Goal: Transaction & Acquisition: Purchase product/service

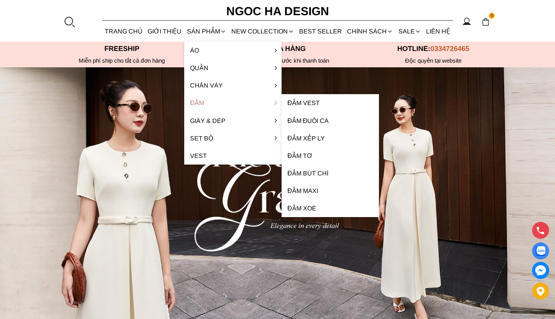
click at [219, 104] on link "Đầm" at bounding box center [232, 103] width 97 height 18
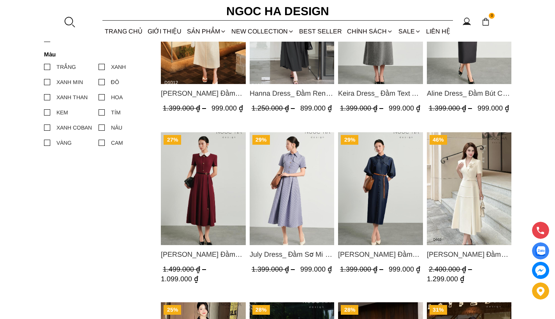
scroll to position [487, 0]
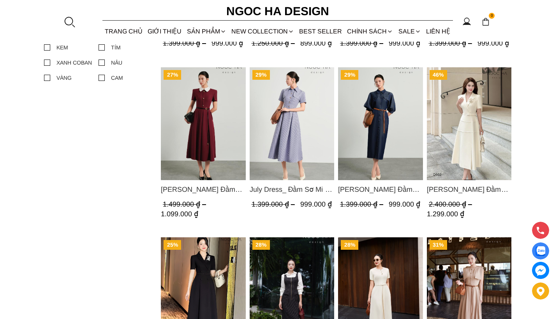
click at [179, 96] on img "Product image - Claire Dress_ Đầm Xòe Màu Đỏ Mix Cổ Trằng D1013" at bounding box center [203, 123] width 85 height 113
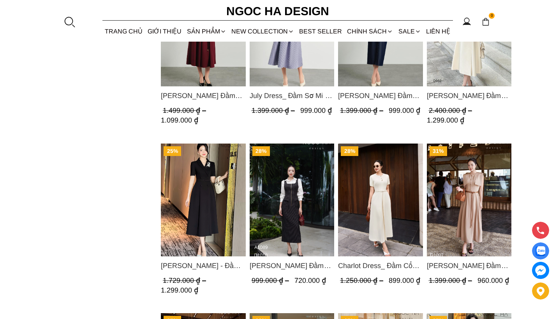
scroll to position [819, 0]
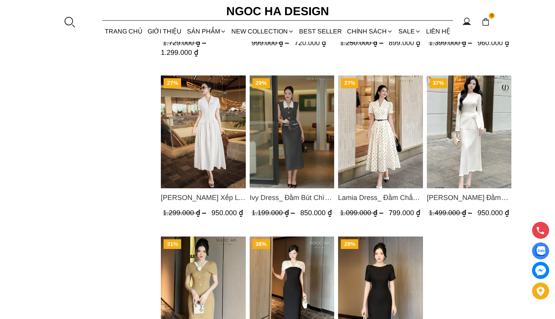
click at [412, 152] on img "Product image - Lamia Dress_ Đầm Chấm Bi Cổ Vest Màu Kem D1003" at bounding box center [380, 132] width 85 height 113
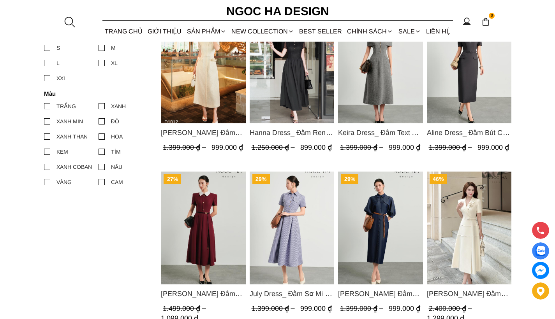
scroll to position [397, 0]
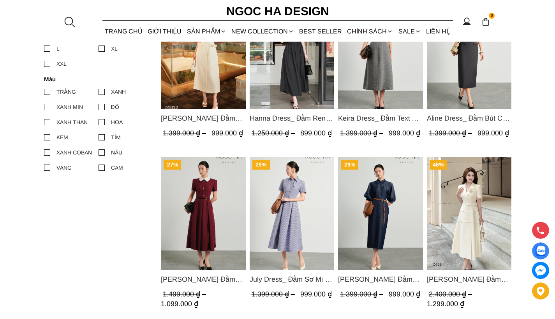
click at [292, 227] on img "Product image - July Dress_ Đầm Sơ Mi Kẻ Sọc Xanh D1015" at bounding box center [291, 213] width 85 height 113
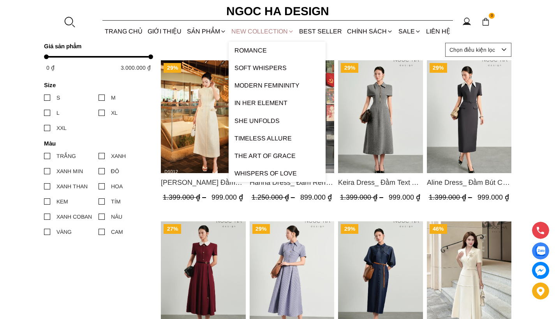
click at [272, 35] on link "NEW COLLECTION" at bounding box center [263, 31] width 68 height 21
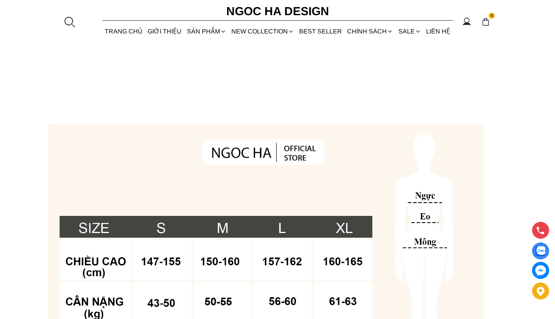
scroll to position [613, 0]
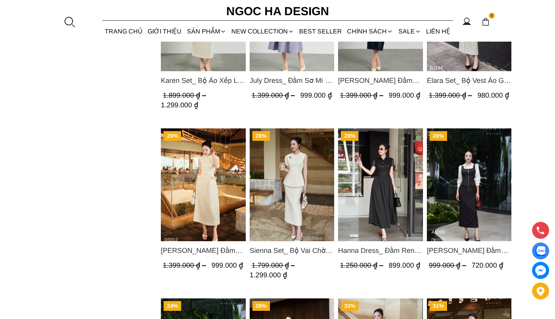
scroll to position [1089, 0]
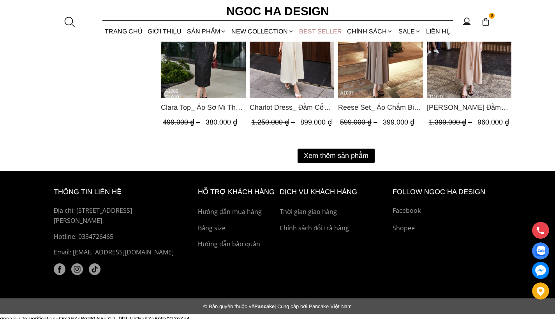
click at [327, 34] on link "BEST SELLER" at bounding box center [321, 31] width 48 height 21
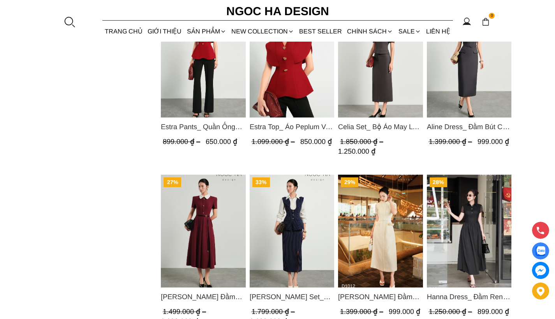
scroll to position [770, 0]
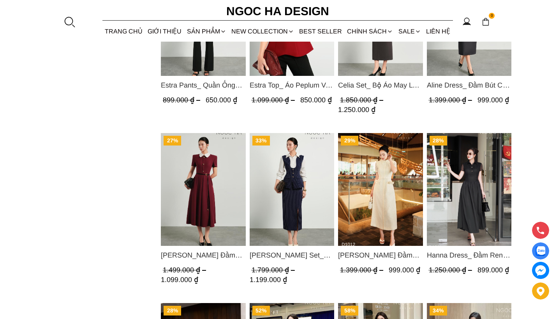
click at [212, 180] on img "Product image - Claire Dress_ Đầm Xòe Màu Đỏ Mix Cổ Trằng D1013" at bounding box center [203, 189] width 85 height 113
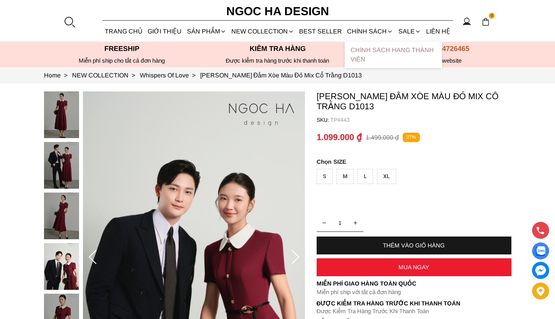
click at [352, 53] on link "Chính sách hạng thành viên" at bounding box center [393, 55] width 97 height 26
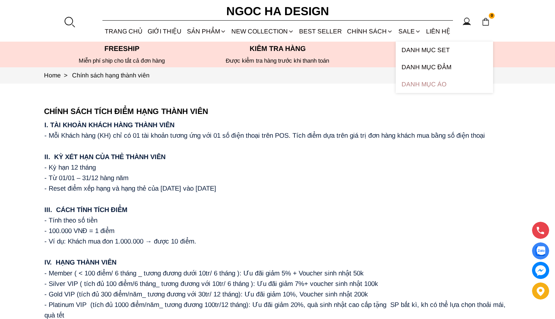
click at [402, 78] on link "Danh Mục Áo" at bounding box center [444, 84] width 97 height 17
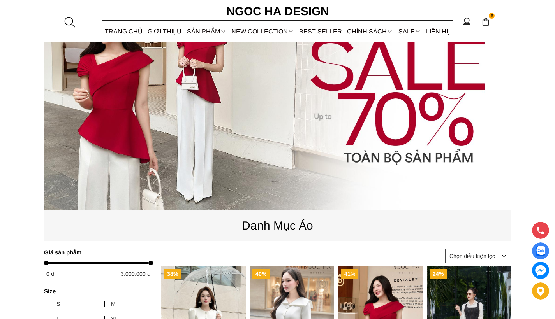
scroll to position [285, 0]
